Goal: Task Accomplishment & Management: Manage account settings

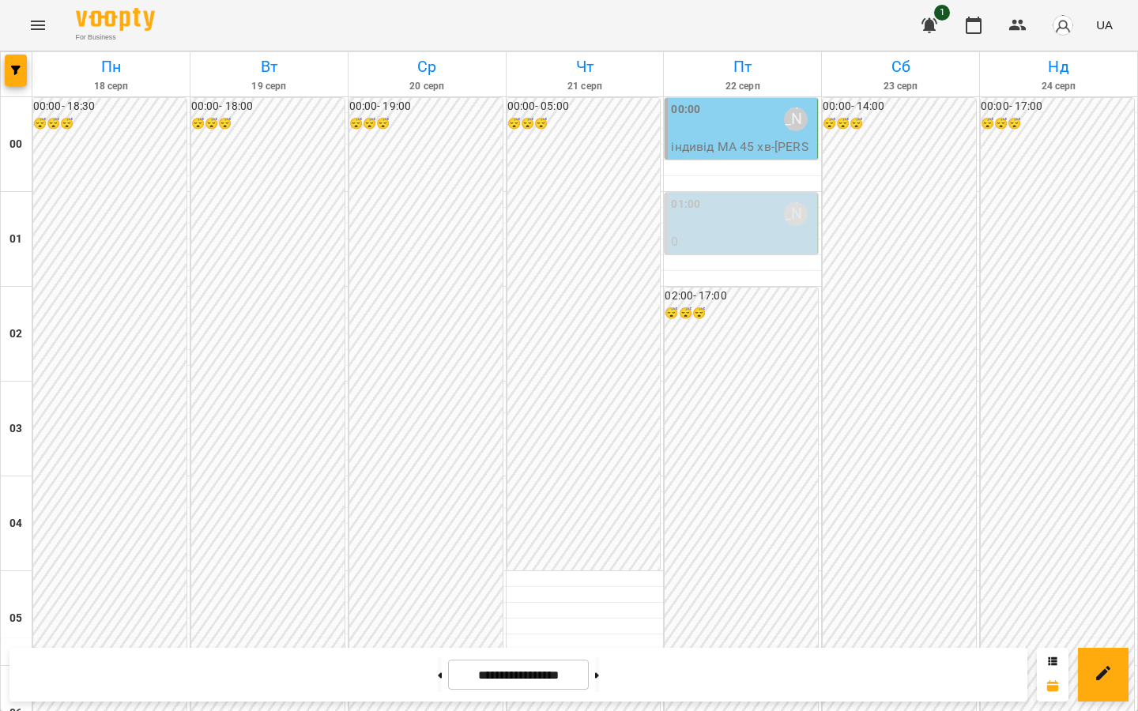
scroll to position [1733, 0]
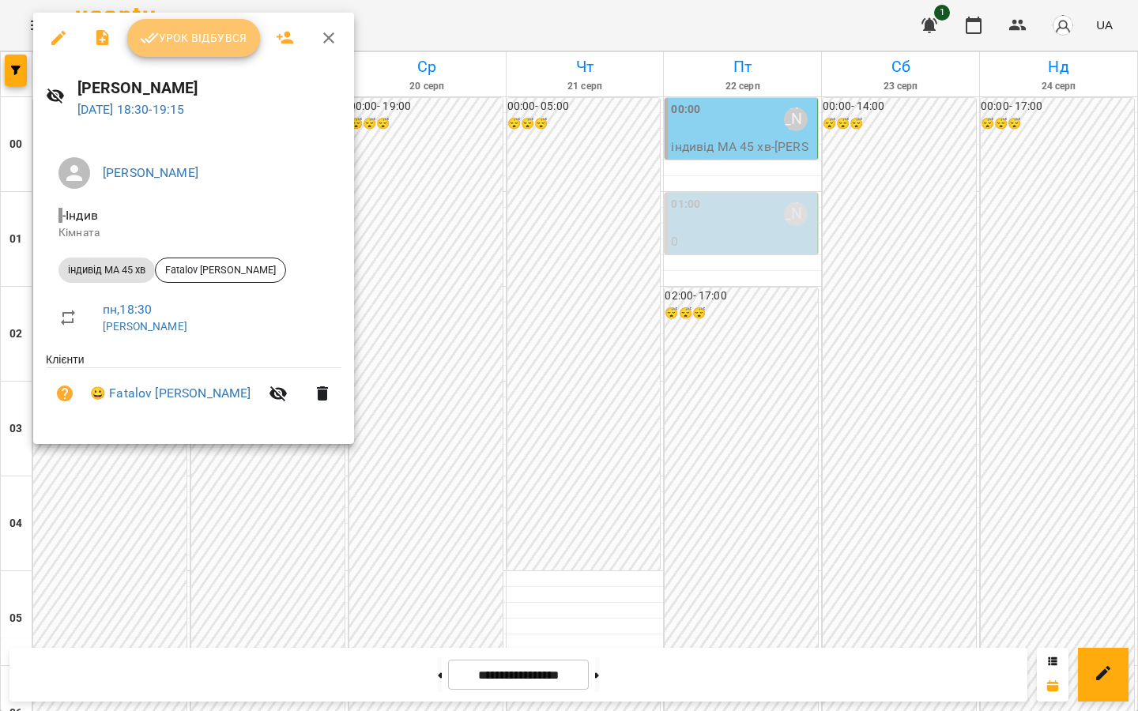
click at [226, 26] on button "Урок відбувся" at bounding box center [193, 38] width 133 height 38
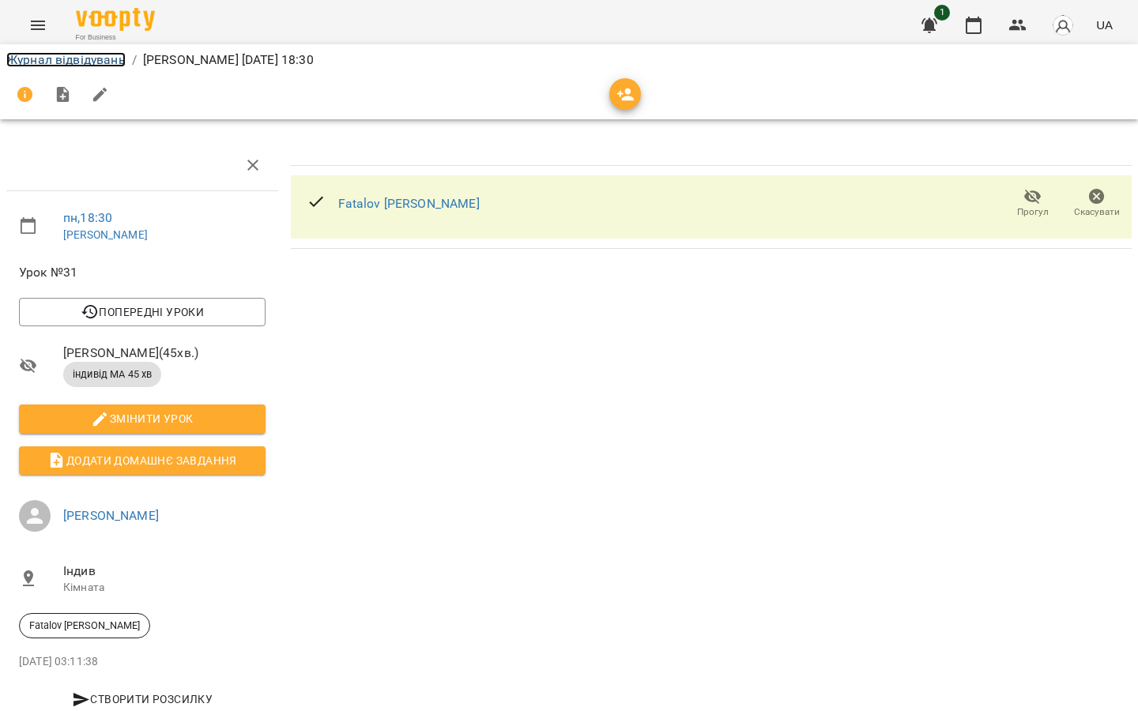
click at [37, 58] on link "Журнал відвідувань" at bounding box center [65, 59] width 119 height 15
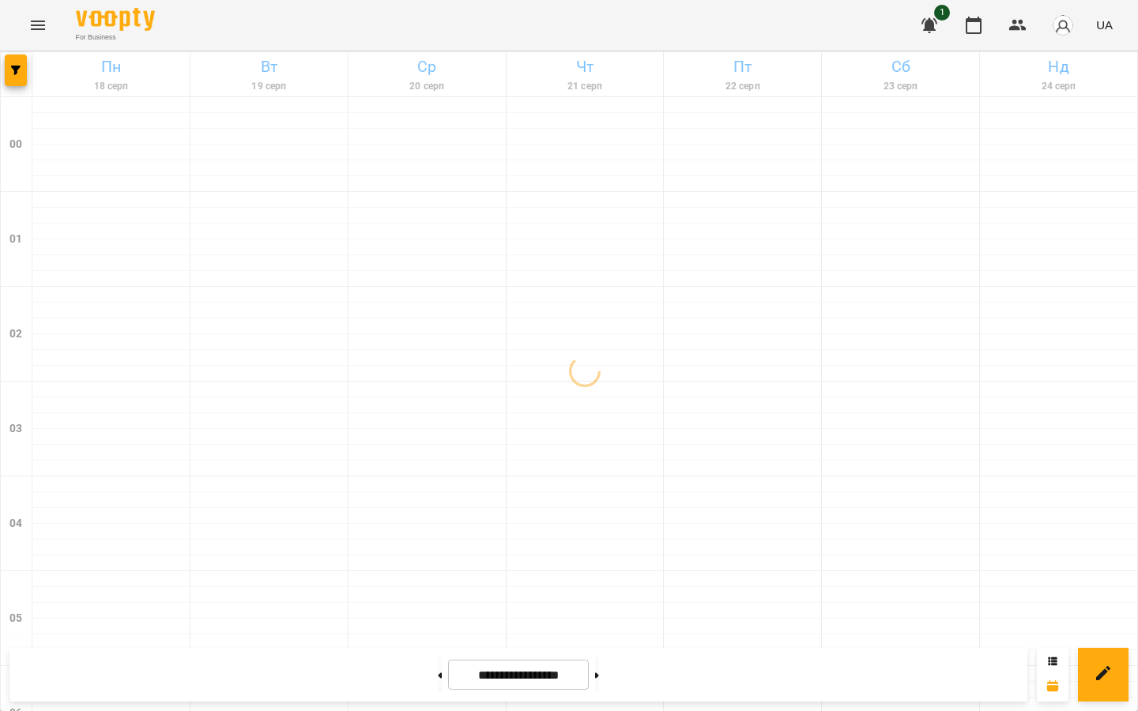
scroll to position [1733, 0]
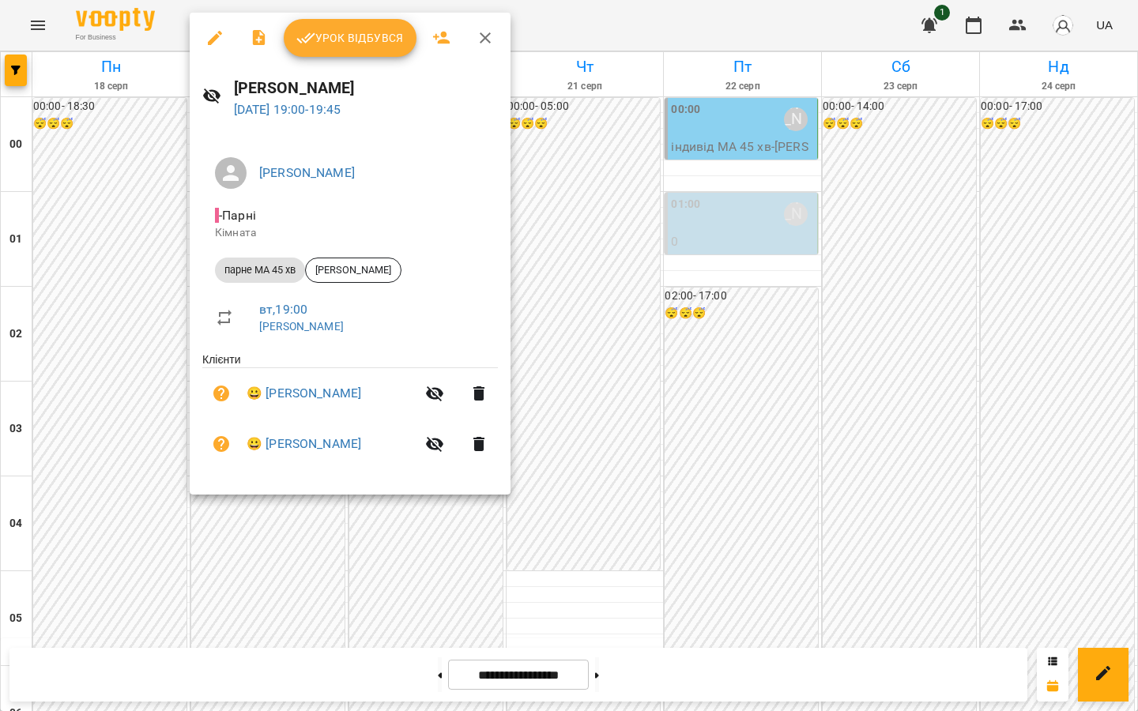
click at [353, 42] on span "Урок відбувся" at bounding box center [349, 37] width 107 height 19
